Goal: Find contact information: Find contact information

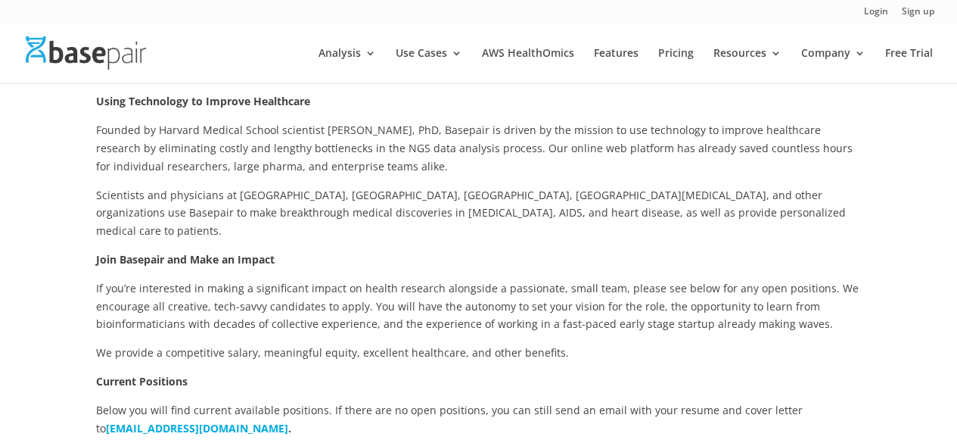
scroll to position [223, 0]
click at [412, 299] on span "If you’re interested in making a significant impact on health research alongsid…" at bounding box center [477, 305] width 763 height 51
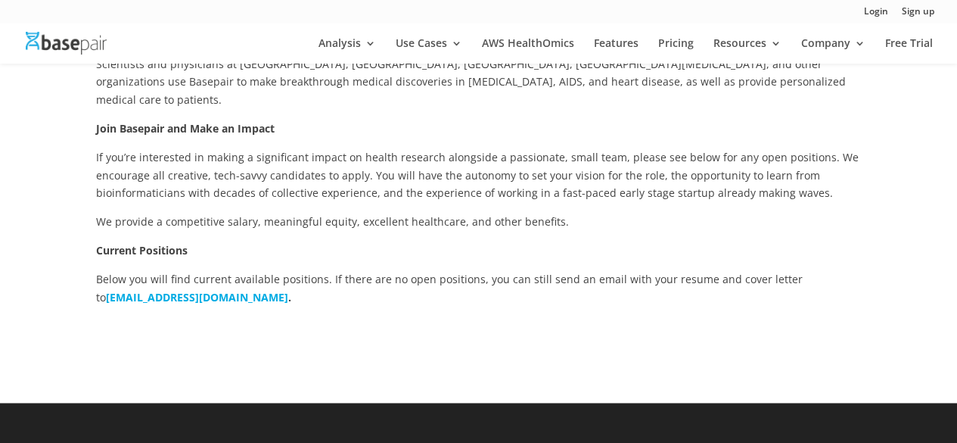
scroll to position [335, 0]
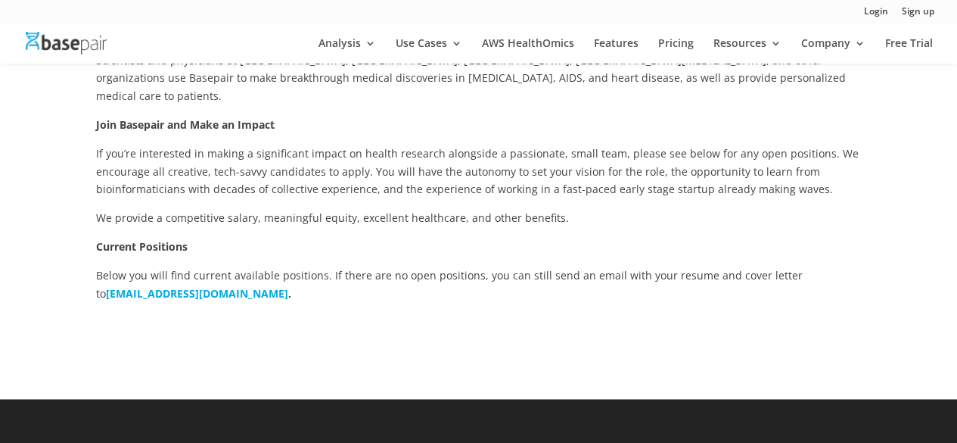
click at [565, 322] on div at bounding box center [479, 341] width 766 height 39
click at [322, 292] on div "Using Technology to Improve Healthcare Founded by Harvard Medical School scient…" at bounding box center [479, 130] width 766 height 383
drag, startPoint x: 69, startPoint y: 276, endPoint x: 238, endPoint y: 285, distance: 169.0
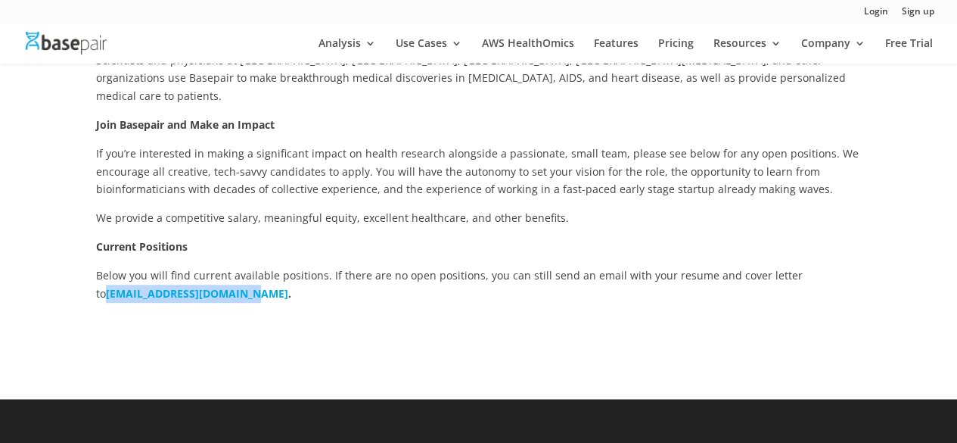
click at [238, 285] on div "Using Technology to Improve Healthcare Founded by Harvard Medical School scient…" at bounding box center [478, 149] width 957 height 499
copy b "[EMAIL_ADDRESS][DOMAIN_NAME]"
click at [640, 163] on p "If you’re interested in making a significant impact on health research alongsid…" at bounding box center [479, 177] width 766 height 64
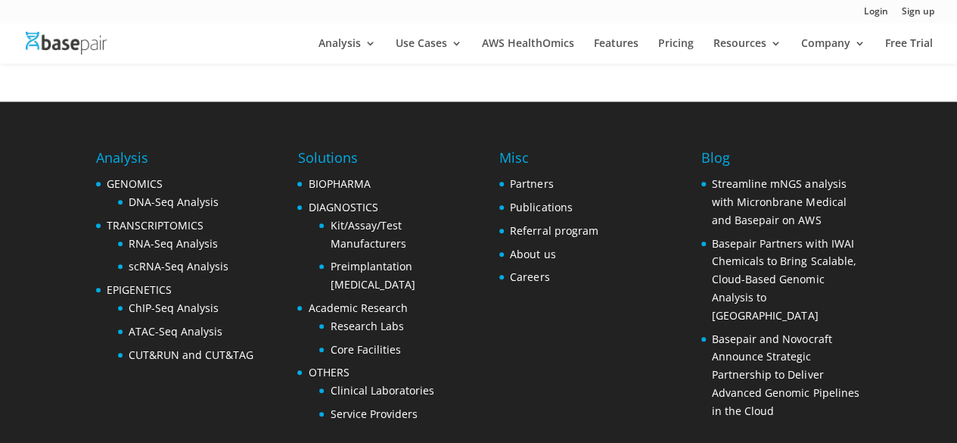
scroll to position [699, 0]
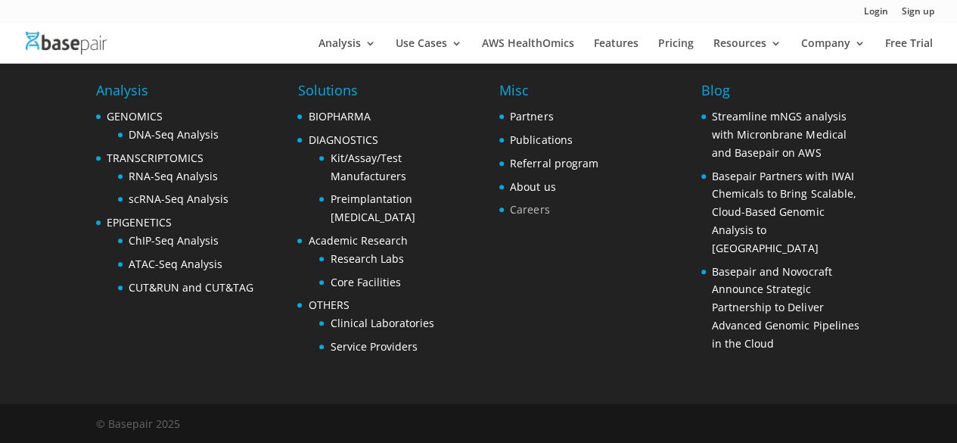
click at [512, 213] on link "Careers" at bounding box center [529, 209] width 39 height 14
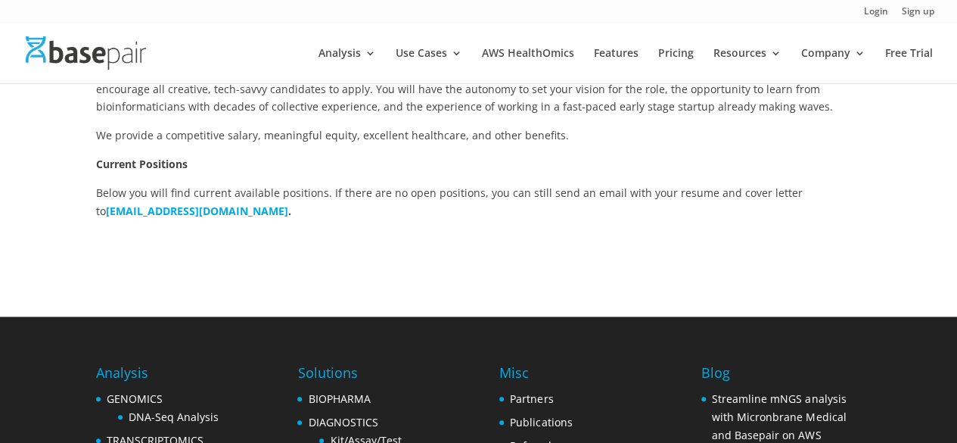
scroll to position [438, 0]
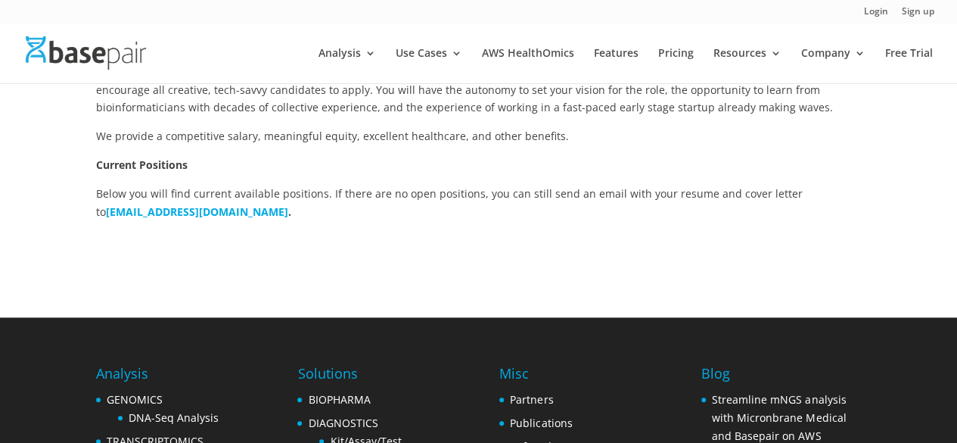
click at [212, 204] on b "[EMAIL_ADDRESS][DOMAIN_NAME]" at bounding box center [197, 211] width 182 height 14
click at [256, 241] on div at bounding box center [479, 259] width 766 height 39
click at [197, 204] on b "[EMAIL_ADDRESS][DOMAIN_NAME]" at bounding box center [197, 211] width 182 height 14
click at [600, 185] on p "Below you will find current available positions. If there are no open positions…" at bounding box center [479, 203] width 766 height 36
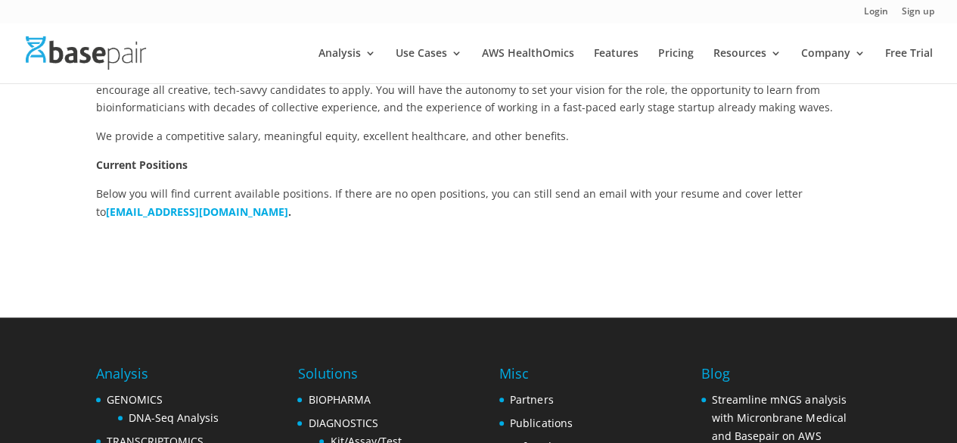
click at [212, 204] on b "[EMAIL_ADDRESS][DOMAIN_NAME]" at bounding box center [197, 211] width 182 height 14
drag, startPoint x: 75, startPoint y: 188, endPoint x: 239, endPoint y: 205, distance: 165.2
click at [239, 205] on div "Using Technology to Improve Healthcare Founded by Harvard Medical School scient…" at bounding box center [478, 67] width 957 height 499
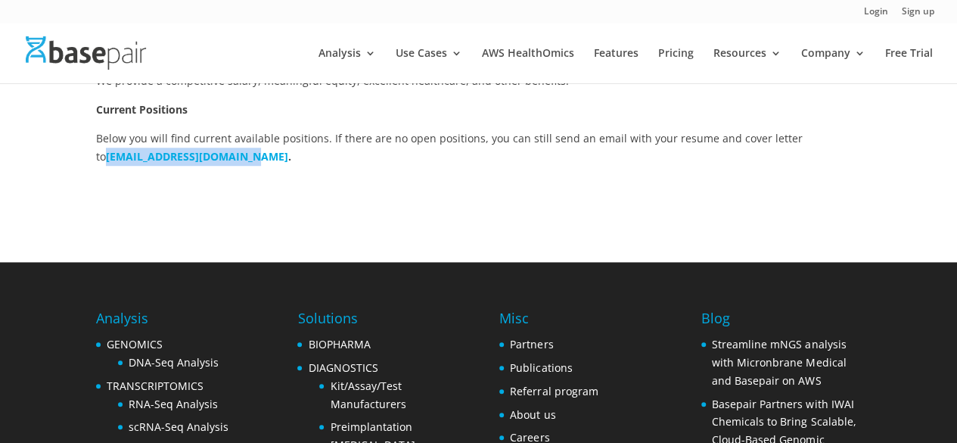
scroll to position [477, 0]
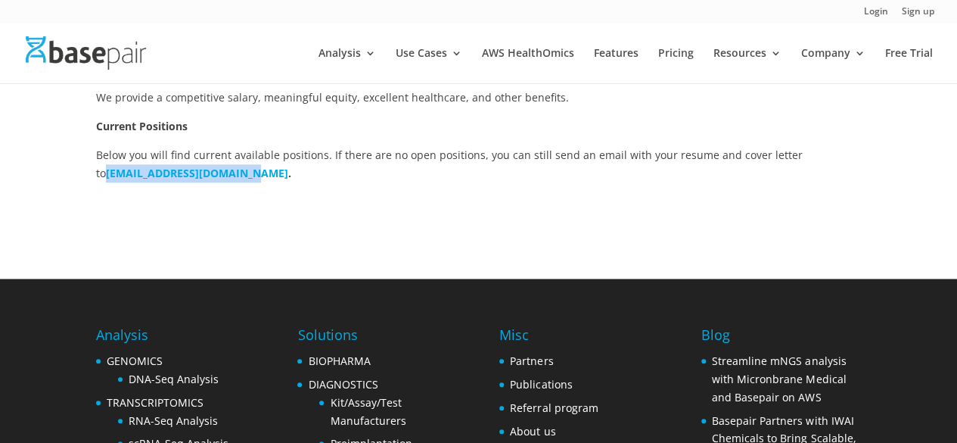
copy b "[EMAIL_ADDRESS][DOMAIN_NAME]"
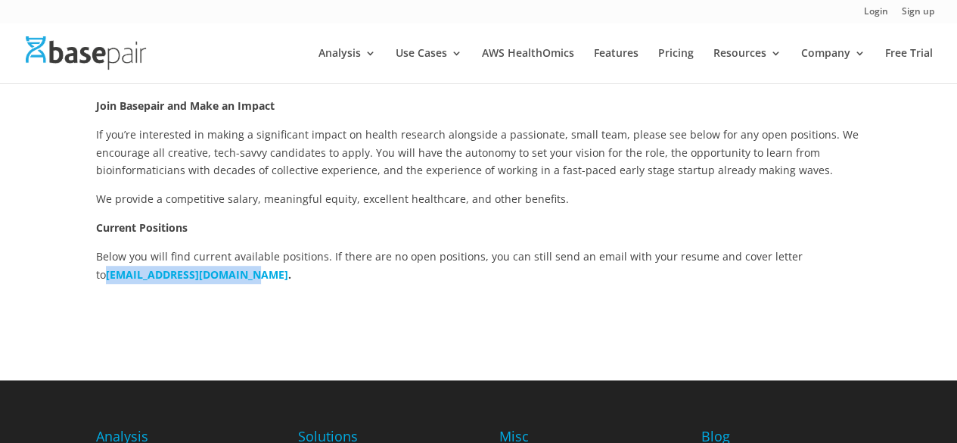
scroll to position [409, 0]
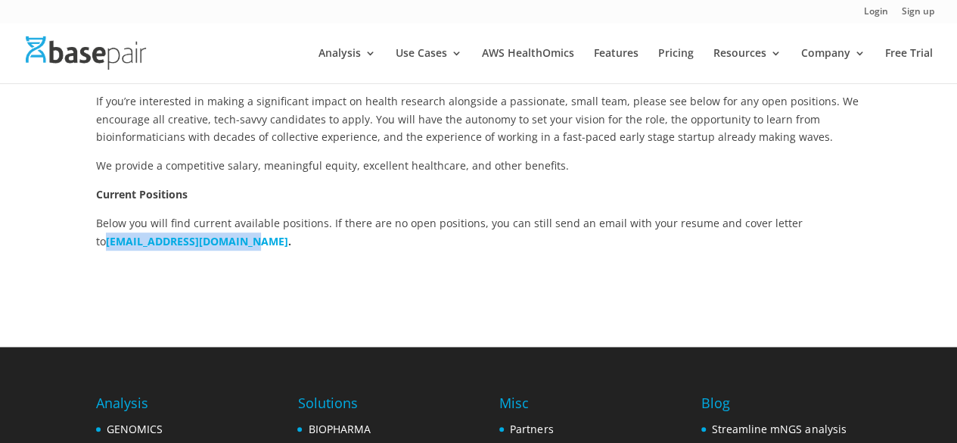
copy b "[EMAIL_ADDRESS][DOMAIN_NAME]"
click at [668, 285] on div at bounding box center [479, 288] width 766 height 39
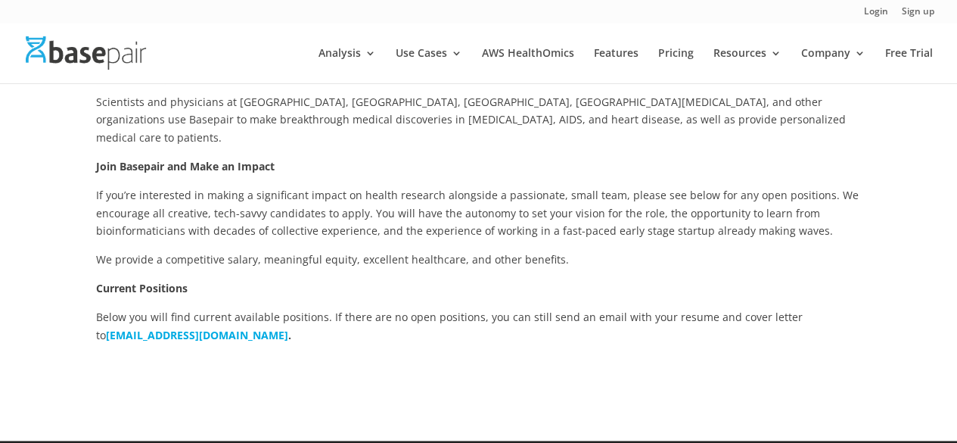
scroll to position [316, 0]
